Goal: Check status: Check status

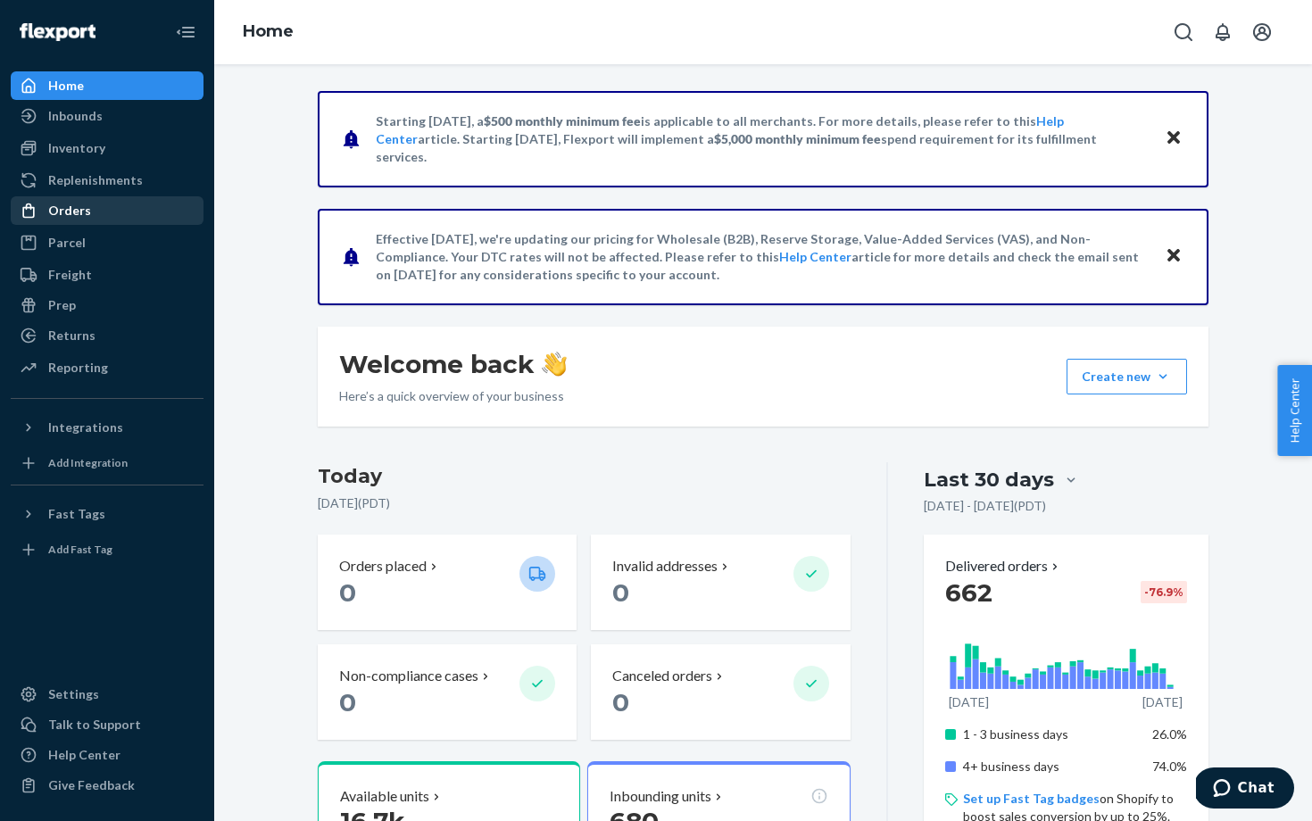
click at [69, 203] on div "Orders" at bounding box center [69, 211] width 43 height 18
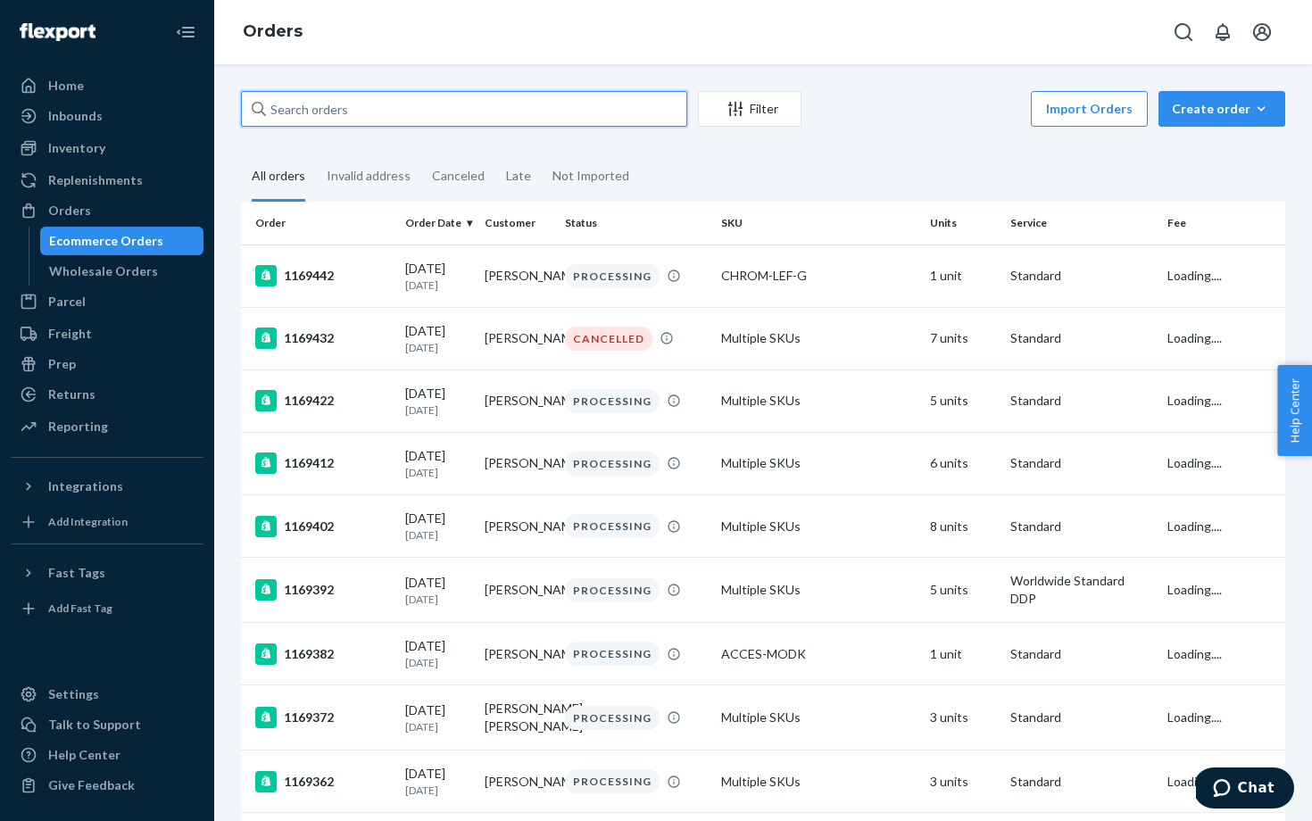
click at [298, 110] on input "text" at bounding box center [464, 109] width 446 height 36
paste input "133972515"
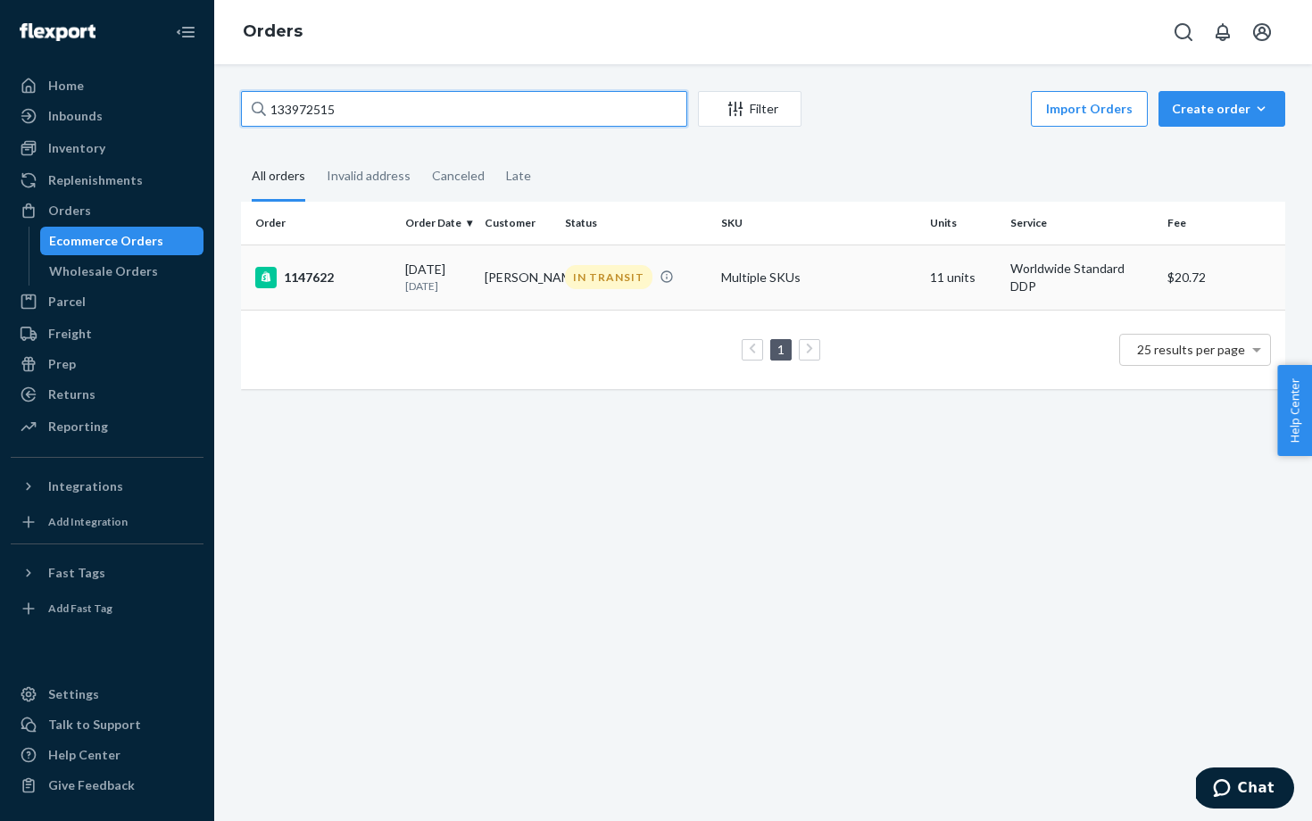
type input "133972515"
click at [366, 287] on td "1147622" at bounding box center [319, 277] width 157 height 65
